Goal: Find specific page/section: Find specific page/section

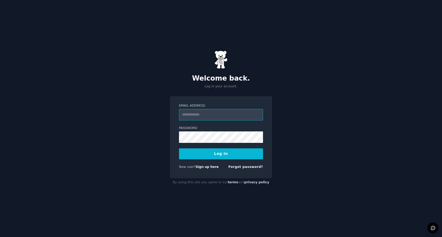
click at [223, 118] on input "Email Address" at bounding box center [221, 114] width 84 height 11
click at [225, 113] on input "**********" at bounding box center [221, 114] width 84 height 11
type input "**********"
click at [209, 152] on button "Log In" at bounding box center [221, 153] width 84 height 11
